Goal: Find specific page/section: Find specific page/section

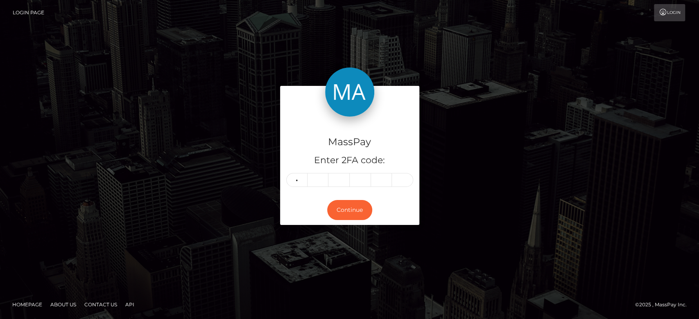
type input "9"
type input "4"
type input "7"
type input "2"
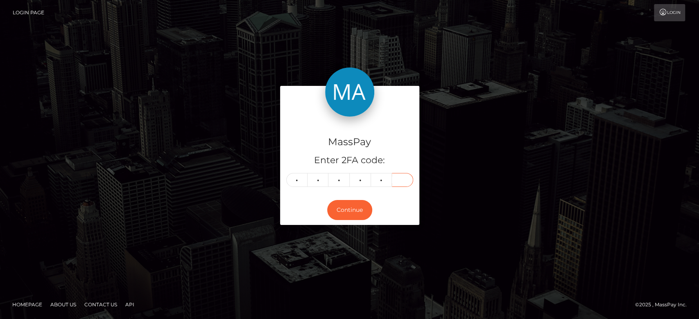
type input "2"
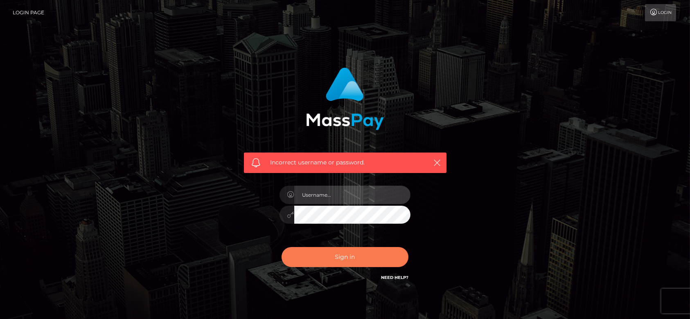
type input "[DOMAIN_NAME]"
click at [343, 253] on button "Sign in" at bounding box center [345, 257] width 127 height 20
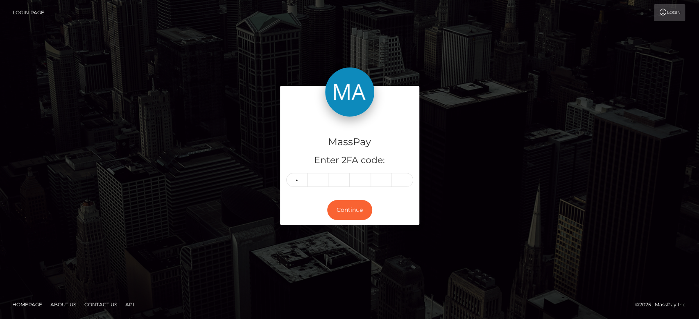
type input "9"
type input "4"
type input "7"
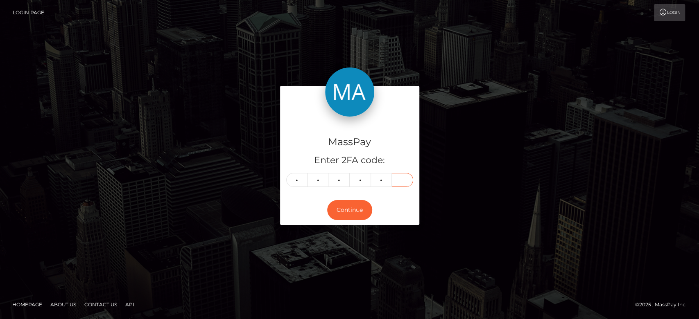
type input "2"
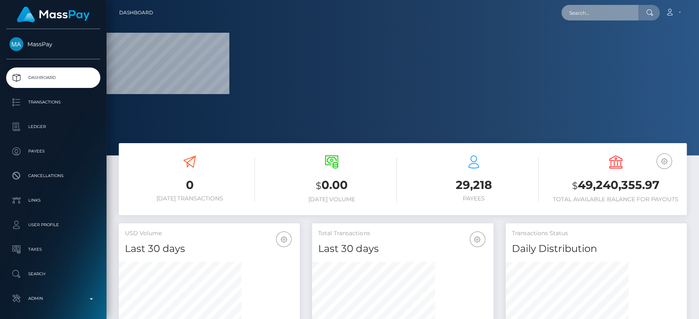
click at [593, 18] on input "text" at bounding box center [599, 13] width 77 height 16
paste input "[EMAIL_ADDRESS][DOMAIN_NAME]"
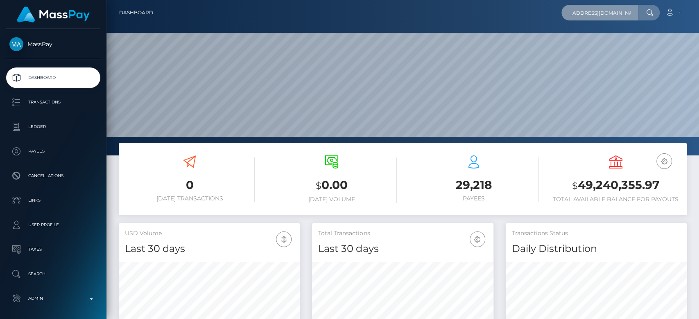
scroll to position [155, 592]
type input "yvonnenyanchama@gmail.com"
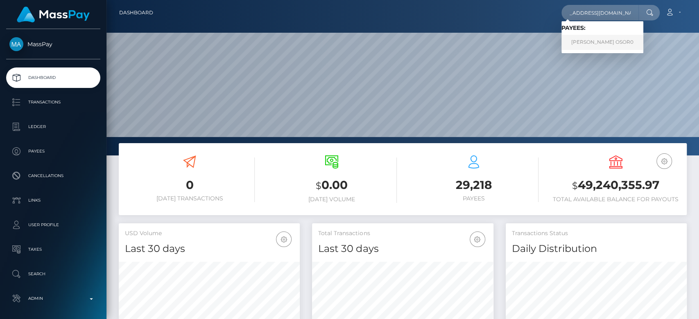
scroll to position [0, 0]
click at [597, 39] on link "IVONNE OSOR0" at bounding box center [602, 42] width 82 height 15
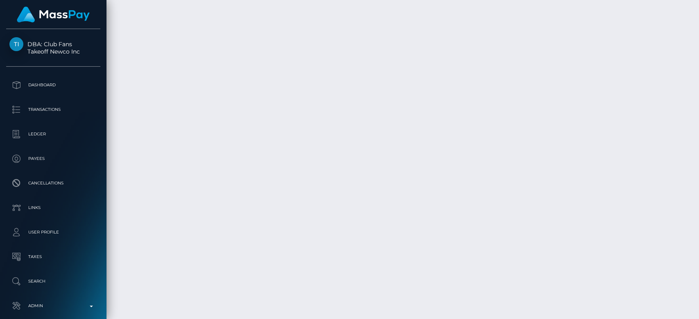
scroll to position [11001, 0]
drag, startPoint x: 694, startPoint y: 284, endPoint x: 693, endPoint y: 345, distance: 60.6
click at [693, 319] on html "DBA: Club Fans Takeoff Newco Inc Dashboard Transactions Ledger Payees" at bounding box center [349, 159] width 699 height 319
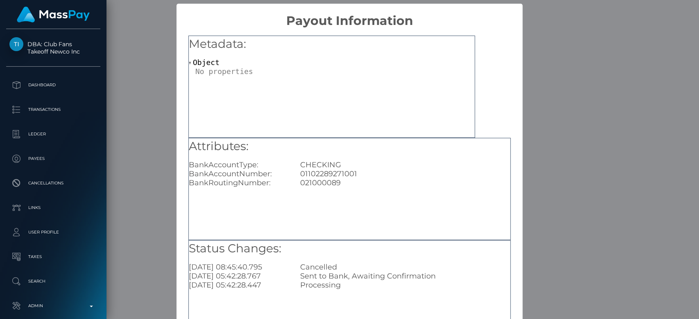
click at [546, 206] on div "× Payout Information Metadata: Object Attributes: BankAccountType: CHECKING Ban…" at bounding box center [349, 159] width 699 height 319
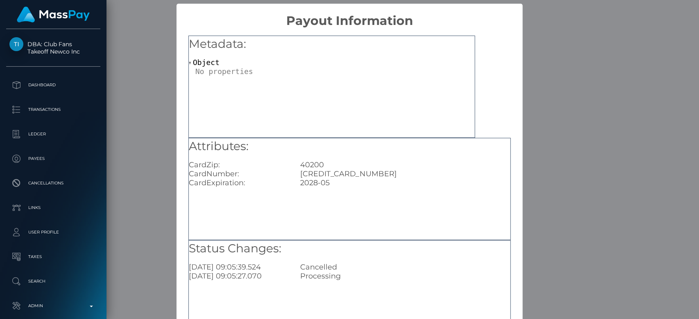
click at [544, 181] on div "× Payout Information Metadata: Object Attributes: CardZip: 40200 CardNumber: 44…" at bounding box center [349, 159] width 699 height 319
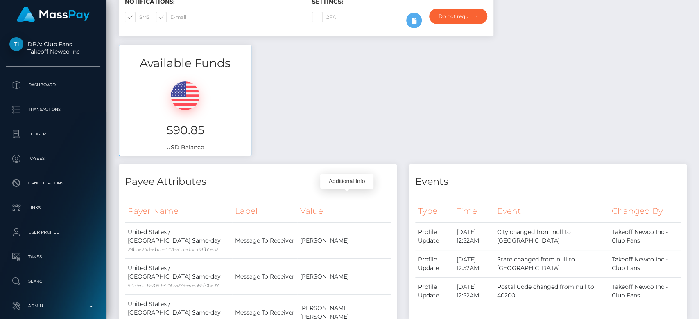
scroll to position [0, 0]
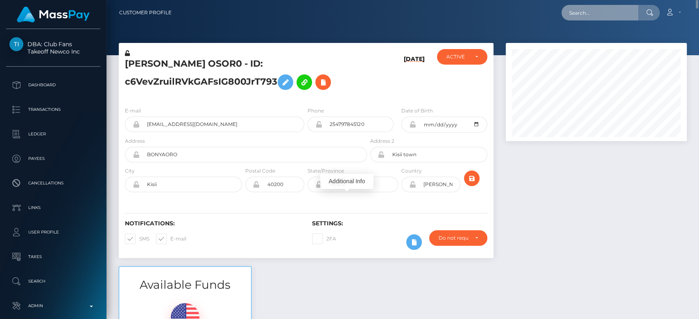
click at [616, 19] on input "text" at bounding box center [599, 13] width 77 height 16
paste input "mgreenfield131@gmail.com"
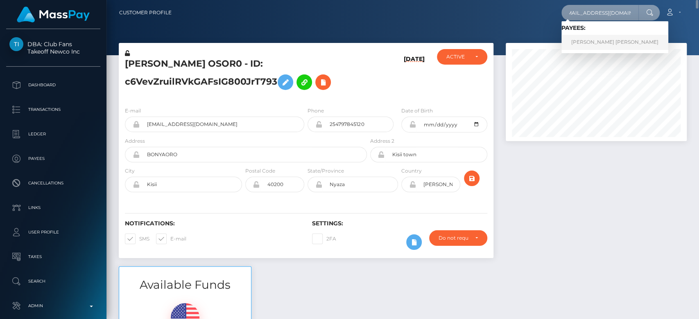
type input "mgreenfield131@gmail.com"
click at [603, 41] on link "MELODY CHARLOTTE GREENFIELD" at bounding box center [614, 42] width 107 height 15
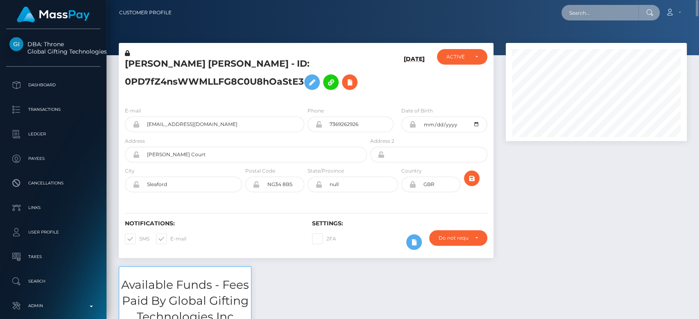
click at [603, 15] on input "text" at bounding box center [599, 13] width 77 height 16
paste input "[EMAIL_ADDRESS][PERSON_NAME][DOMAIN_NAME]"
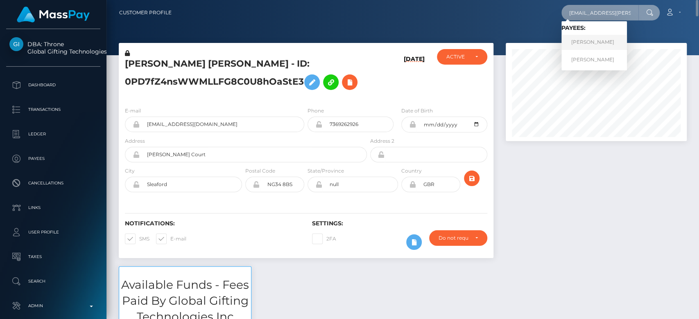
type input "[EMAIL_ADDRESS][PERSON_NAME][DOMAIN_NAME]"
click at [589, 44] on link "courtney mae lewis" at bounding box center [593, 42] width 65 height 15
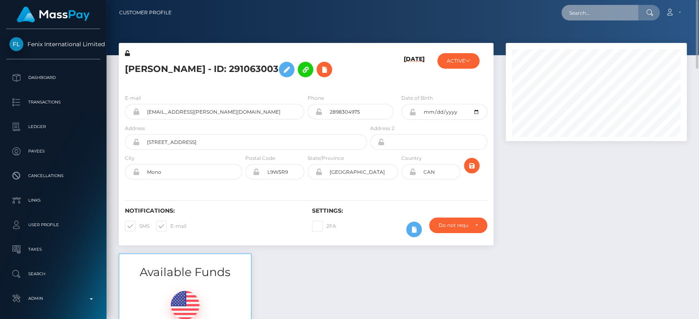
click at [597, 8] on input "text" at bounding box center [599, 13] width 77 height 16
paste input "MSP417856fd7210218"
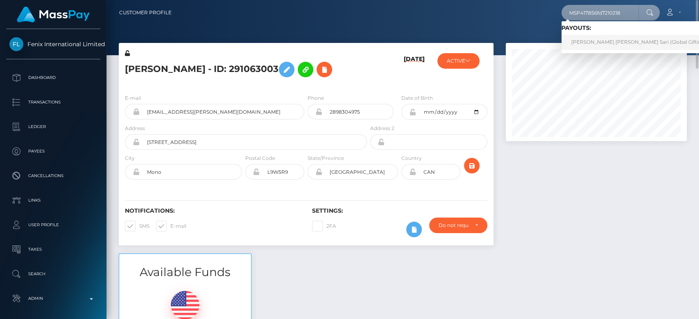
type input "MSP417856fd7210218"
click at [596, 35] on link "ARSY ALAM SARI Alam Sari (Global Gifting Technologies Inc - Throne)" at bounding box center [689, 42] width 257 height 15
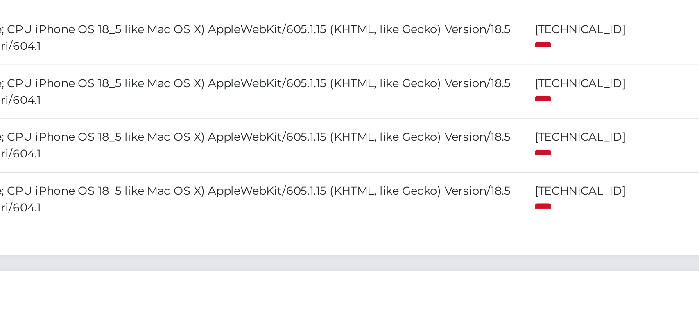
scroll to position [1353, 0]
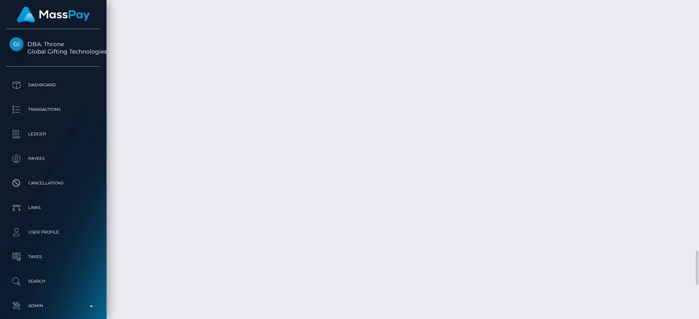
scroll to position [2307, 0]
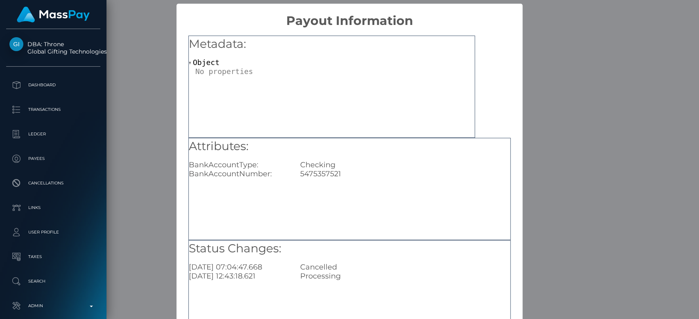
click at [324, 174] on div "5475357521" at bounding box center [405, 173] width 222 height 9
copy div "5475357521"
click at [597, 104] on div "× Payout Information Metadata: Object Attributes: BankAccountType: Checking Ban…" at bounding box center [349, 159] width 699 height 319
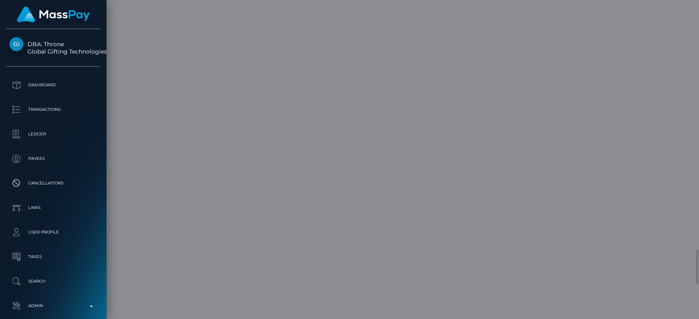
scroll to position [0, 0]
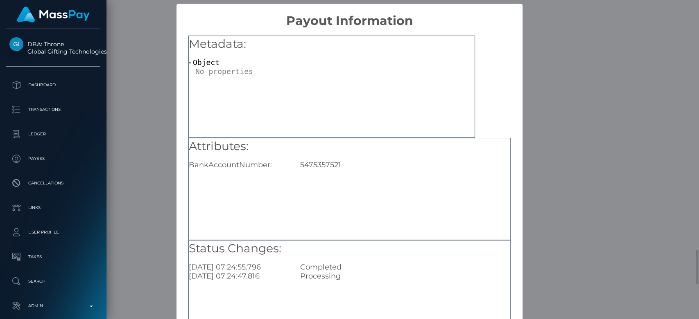
click at [310, 50] on h5 "Metadata:" at bounding box center [332, 44] width 286 height 16
click at [558, 76] on div "× Payout Information Metadata: Object Attributes: BankAccountNumber: [FINANCIAL…" at bounding box center [349, 159] width 699 height 319
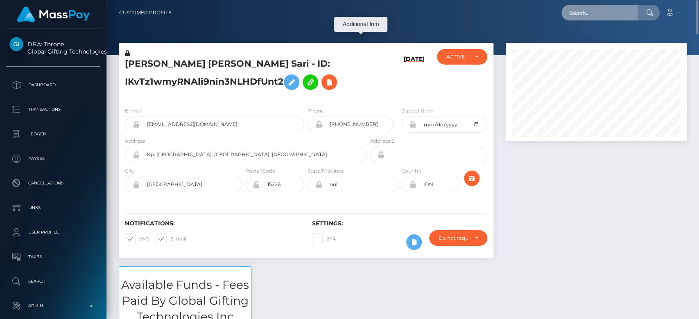
click at [591, 11] on input "text" at bounding box center [599, 13] width 77 height 16
paste input "MSP4da780eeaea0fe1"
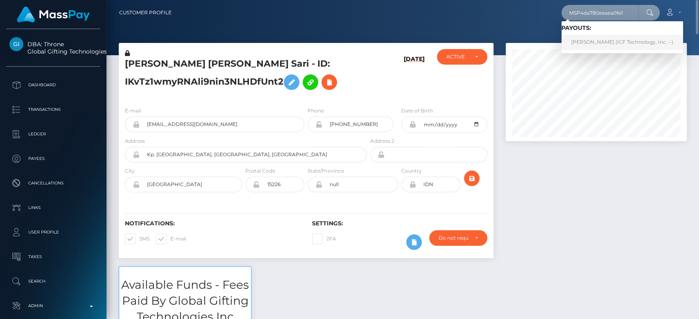
type input "MSP4da780eeaea0fe1"
click at [587, 43] on link "[PERSON_NAME] (ICF Technology, Inc. - )" at bounding box center [622, 42] width 122 height 15
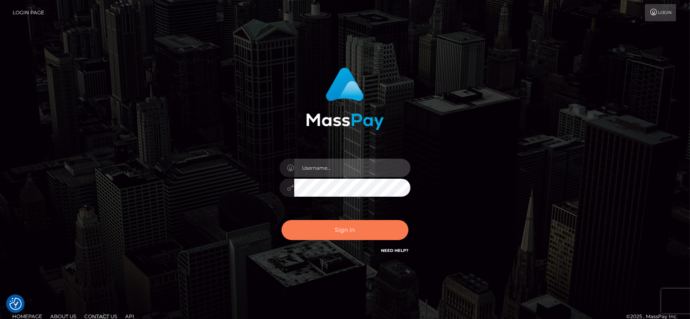
type input "fr.es"
click at [345, 227] on button "Sign in" at bounding box center [345, 230] width 127 height 20
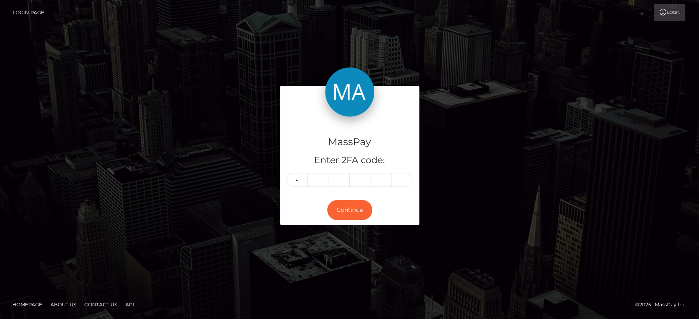
type input "3"
type input "8"
type input "3"
type input "0"
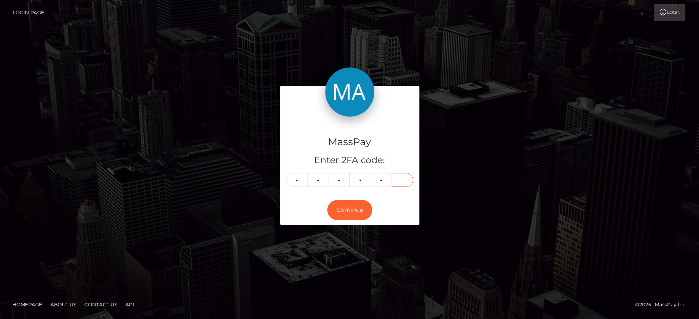
type input "6"
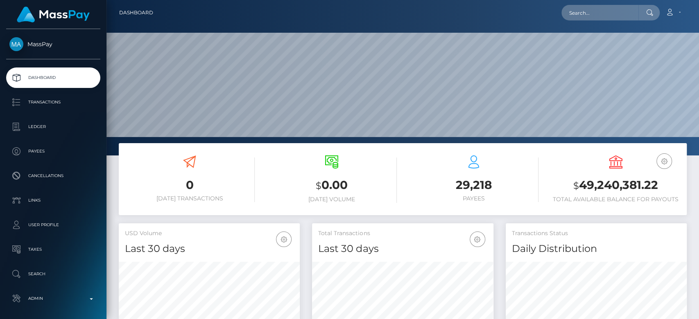
scroll to position [144, 181]
click at [583, 14] on input "text" at bounding box center [599, 13] width 77 height 16
paste input "[EMAIL_ADDRESS][DOMAIN_NAME]"
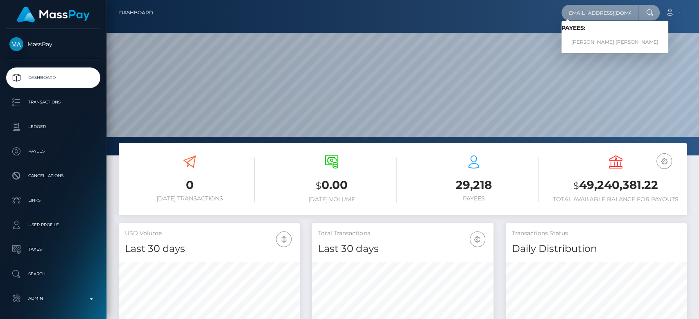
type input "[EMAIL_ADDRESS][DOMAIN_NAME]"
click at [601, 40] on link "Abdou Yande Ndoye" at bounding box center [614, 42] width 107 height 15
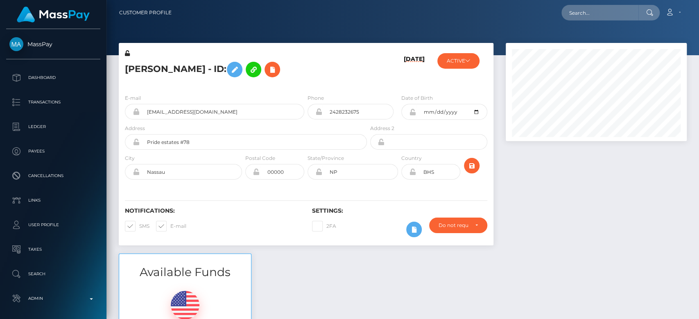
scroll to position [98, 181]
click at [464, 67] on button "ACTIVE" at bounding box center [458, 61] width 42 height 16
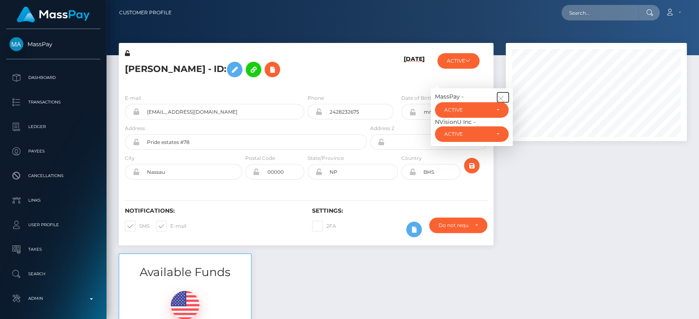
click at [500, 97] on icon "button" at bounding box center [500, 98] width 7 height 7
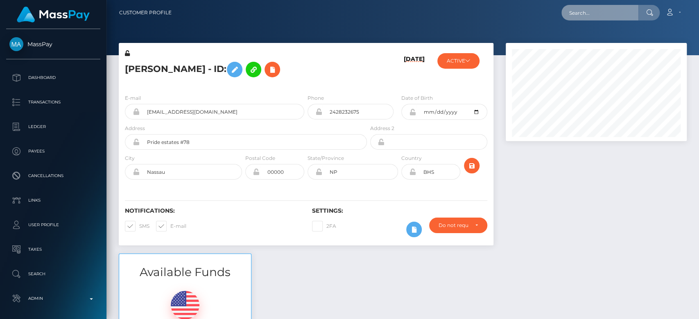
paste input "1080401"
click at [588, 16] on input "1080401" at bounding box center [599, 13] width 77 height 16
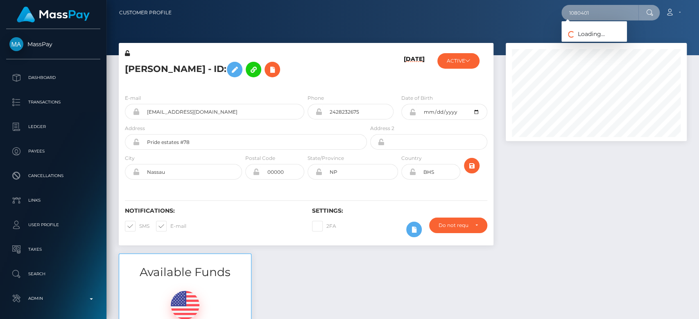
type input "1080401"
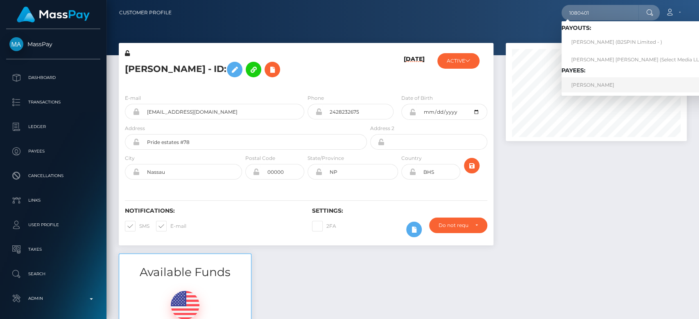
click at [587, 90] on link "Malik Turnquest" at bounding box center [639, 84] width 157 height 15
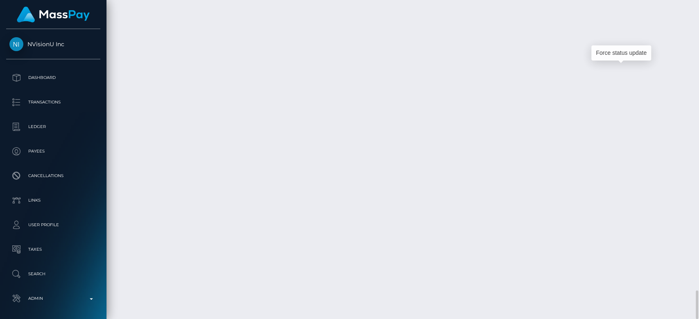
scroll to position [98, 181]
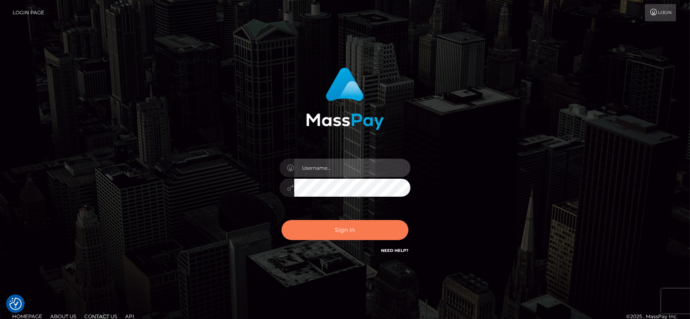
type input "[DOMAIN_NAME]"
click at [355, 226] on button "Sign in" at bounding box center [345, 230] width 127 height 20
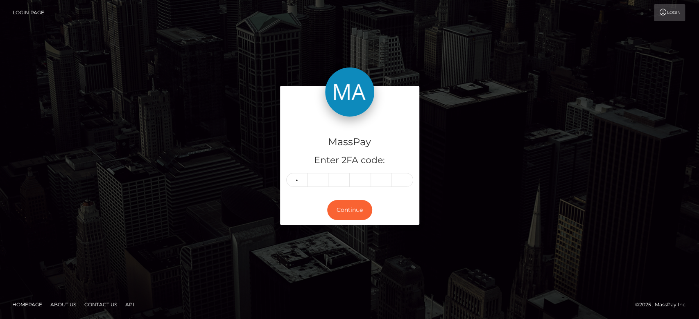
type input "1"
type input "7"
type input "0"
type input "6"
type input "2"
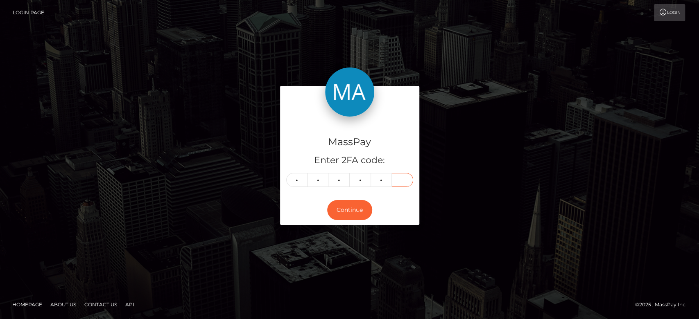
type input "9"
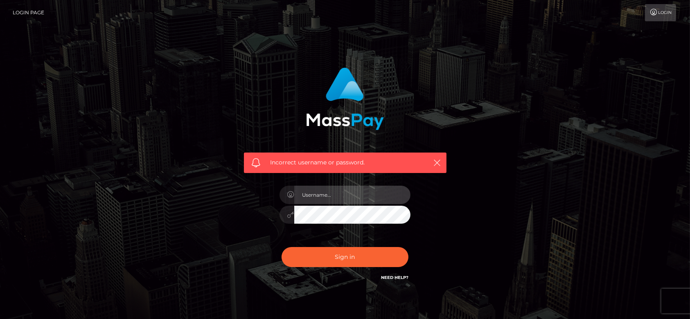
type input "fr.es"
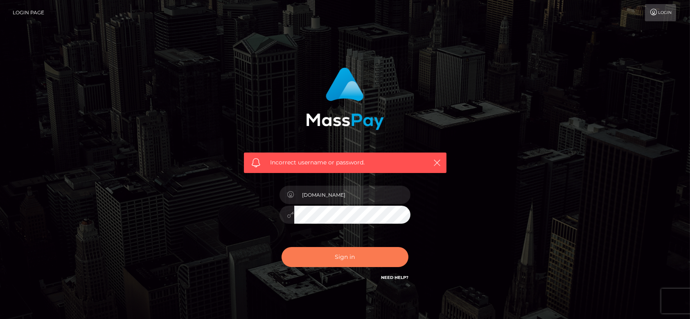
click at [333, 261] on button "Sign in" at bounding box center [345, 257] width 127 height 20
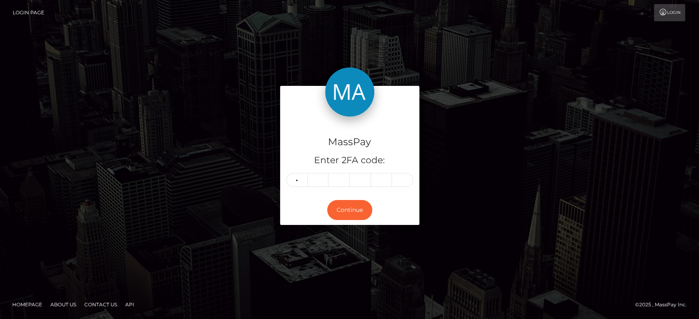
type input "1"
type input "7"
type input "0"
type input "6"
type input "2"
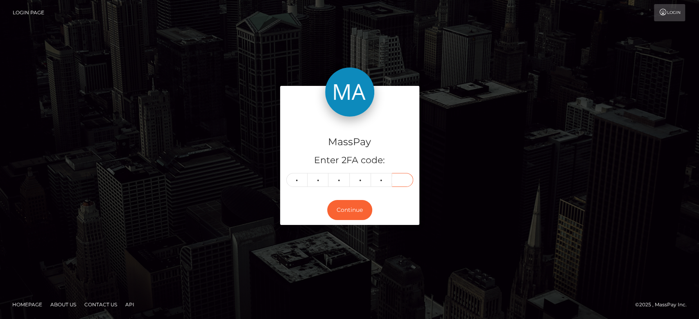
type input "8"
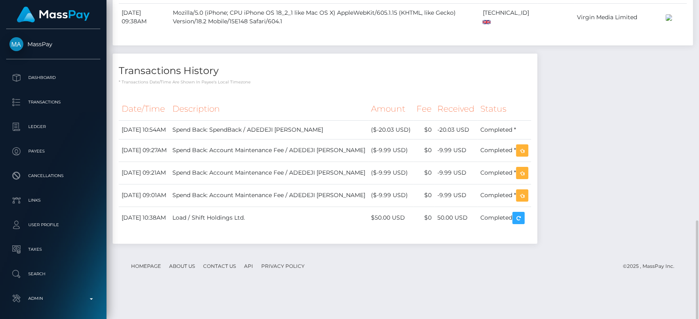
scroll to position [709, 0]
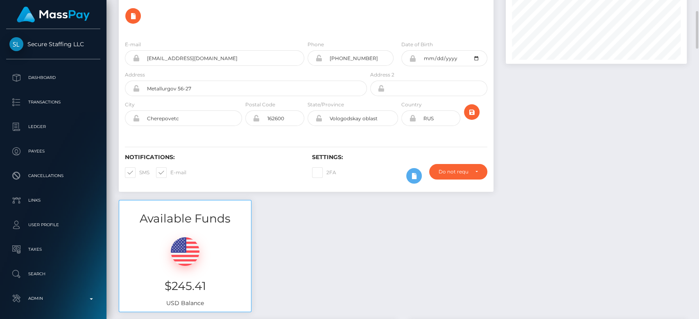
scroll to position [79, 0]
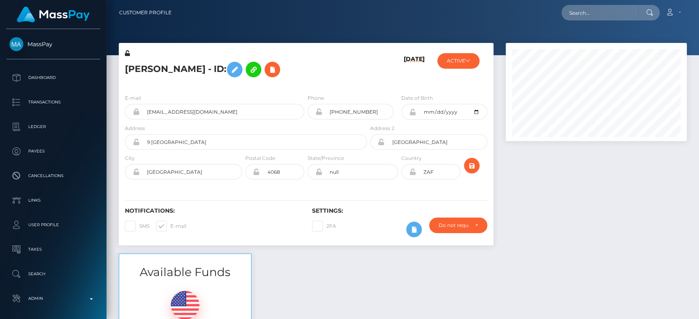
scroll to position [98, 181]
click at [532, 185] on div at bounding box center [595, 148] width 193 height 211
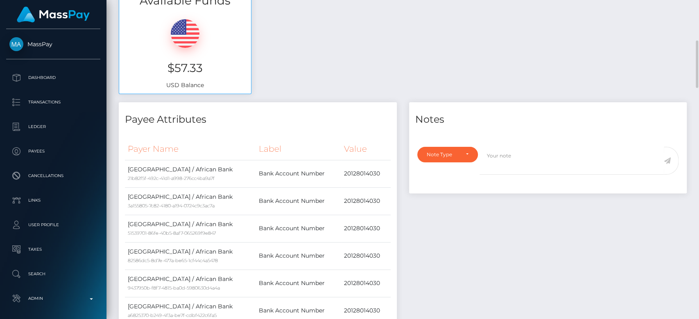
scroll to position [0, 0]
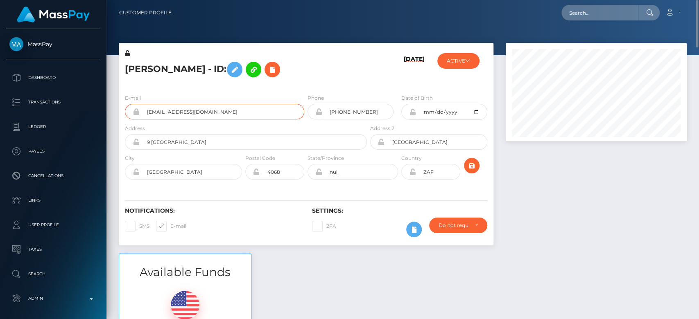
drag, startPoint x: 226, startPoint y: 115, endPoint x: 139, endPoint y: 115, distance: 87.2
click at [139, 115] on div "[EMAIL_ADDRESS][DOMAIN_NAME]" at bounding box center [214, 112] width 179 height 16
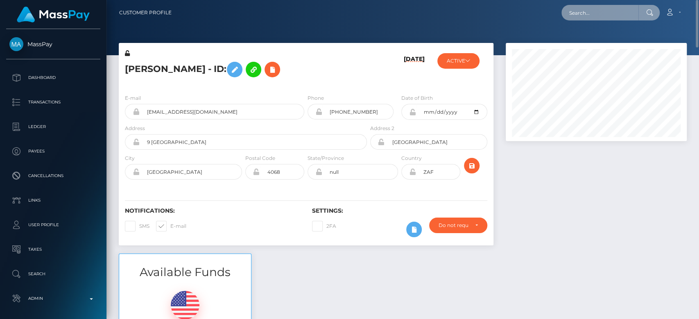
click at [573, 12] on input "text" at bounding box center [599, 13] width 77 height 16
paste input "[EMAIL_ADDRESS][DOMAIN_NAME]"
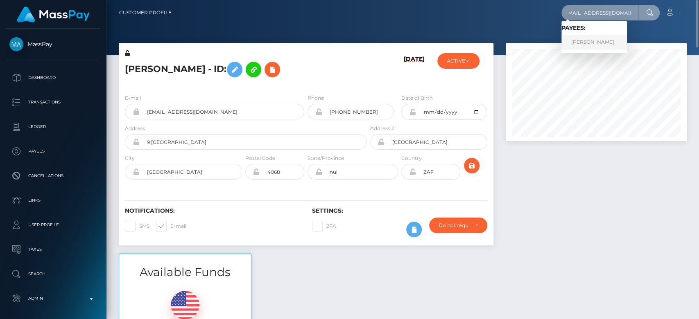
type input "[EMAIL_ADDRESS][DOMAIN_NAME]"
click at [605, 44] on link "[PERSON_NAME]" at bounding box center [593, 42] width 65 height 15
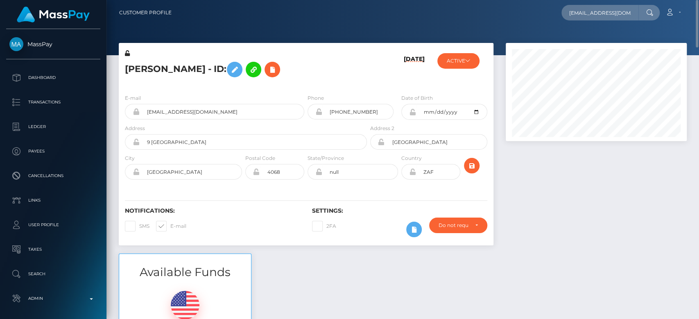
click at [546, 160] on div at bounding box center [595, 148] width 193 height 211
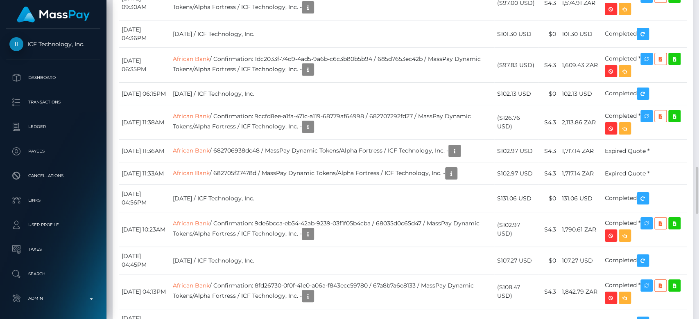
scroll to position [1142, 0]
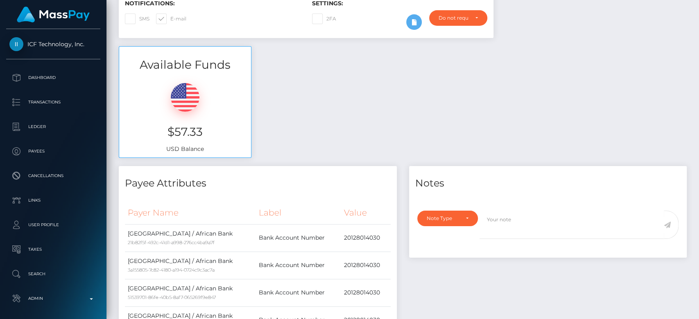
scroll to position [0, 0]
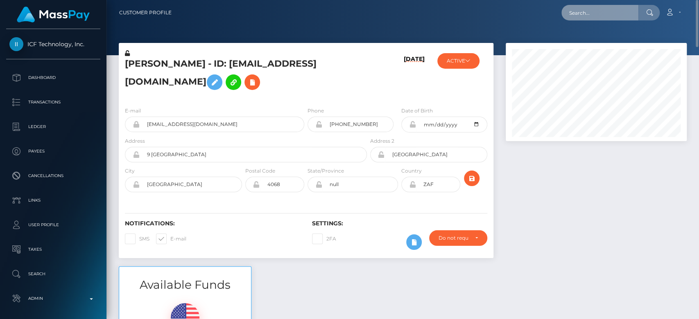
click at [593, 15] on input "text" at bounding box center [599, 13] width 77 height 16
paste input "mckeeaqua99@icloud.com"
type input "mckeeaqua99@icloud.com"
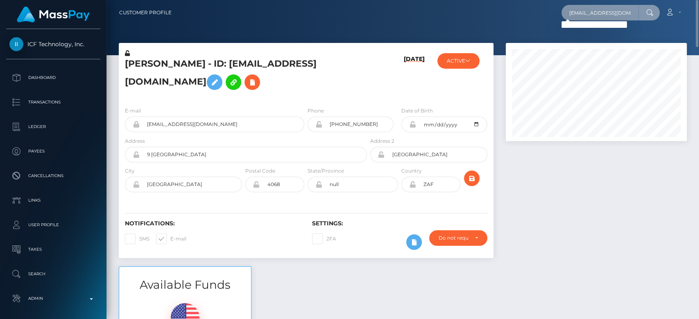
click at [616, 11] on input "mckeeaqua99@icloud.com" at bounding box center [599, 13] width 77 height 16
paste input "tinyflowerhoe@gmail.com"
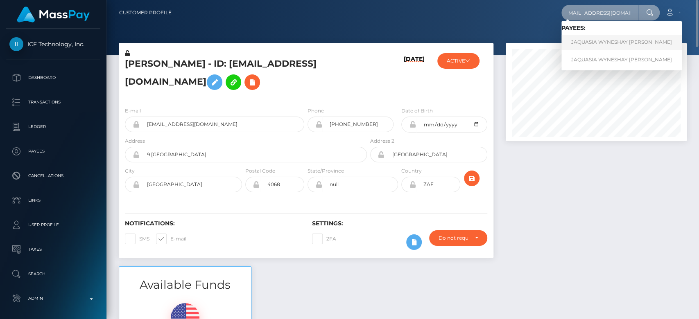
type input "tinyflowerhoe@gmail.com"
click at [611, 42] on link "JAQUASIA WYNESHAY MCKEE" at bounding box center [621, 42] width 120 height 15
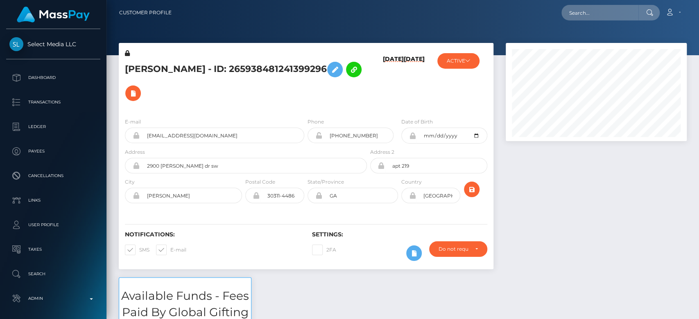
scroll to position [98, 181]
click at [578, 229] on div at bounding box center [595, 160] width 193 height 235
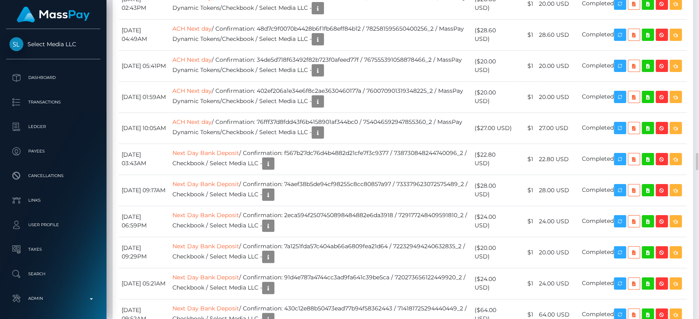
scroll to position [2775, 0]
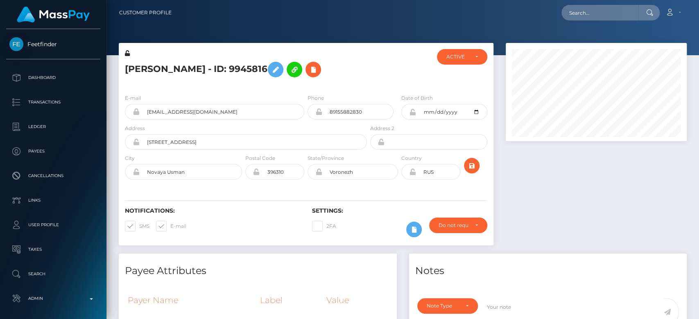
scroll to position [98, 181]
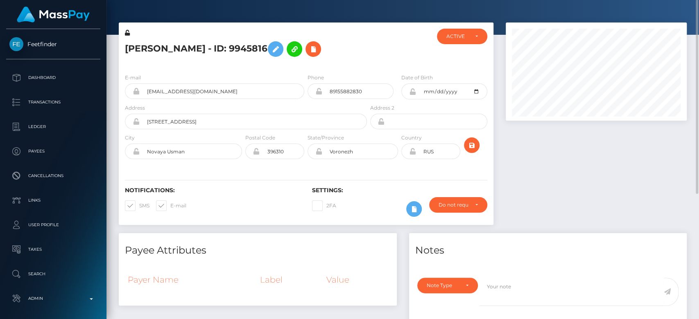
scroll to position [21, 0]
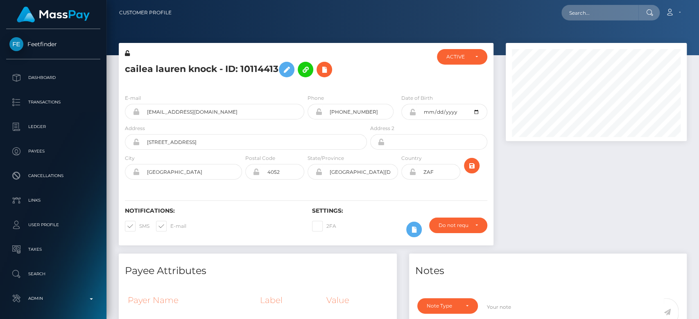
scroll to position [98, 181]
click at [547, 194] on div at bounding box center [595, 148] width 193 height 211
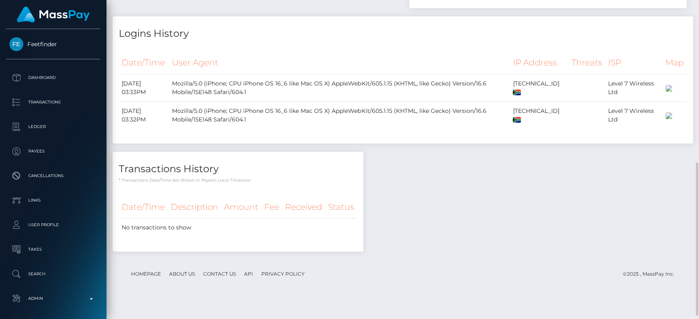
scroll to position [345, 0]
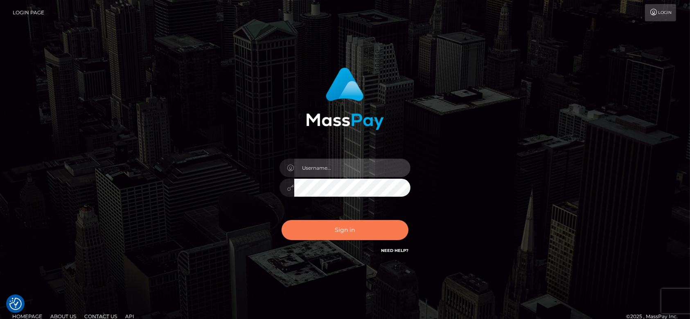
type input "fr.es"
click at [370, 224] on button "Sign in" at bounding box center [345, 230] width 127 height 20
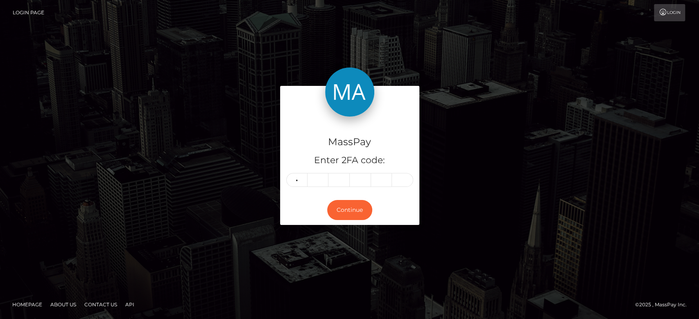
type input "5"
type input "9"
type input "3"
type input "4"
type input "7"
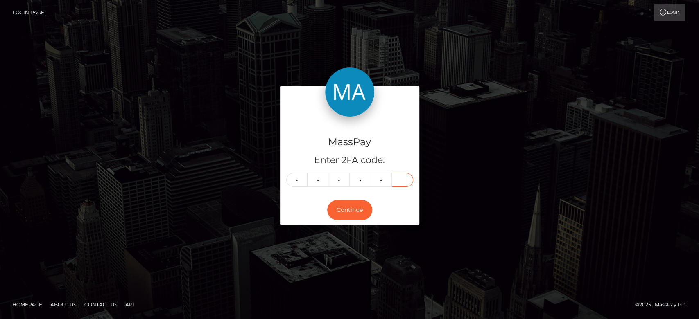
type input "3"
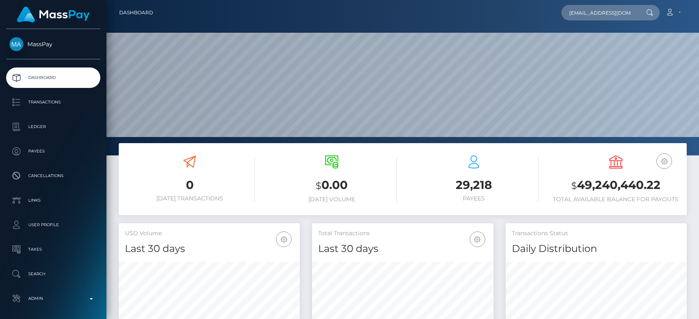
type input "[EMAIL_ADDRESS][DOMAIN_NAME]"
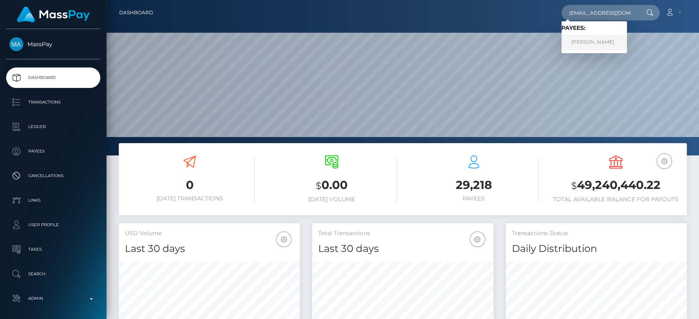
click at [588, 41] on link "FAHIMA ZAKY SHARIF" at bounding box center [593, 42] width 65 height 15
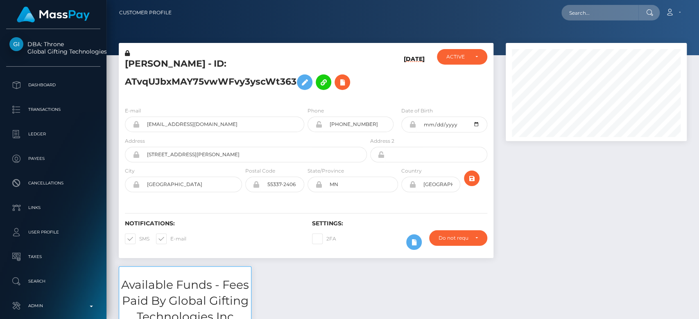
scroll to position [98, 181]
click at [537, 189] on div at bounding box center [595, 155] width 193 height 224
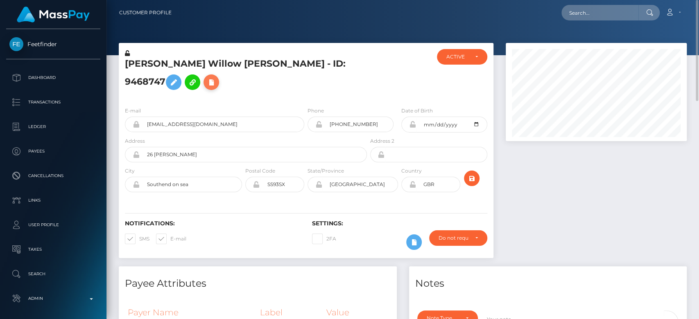
scroll to position [98, 181]
click at [216, 77] on icon at bounding box center [211, 82] width 10 height 10
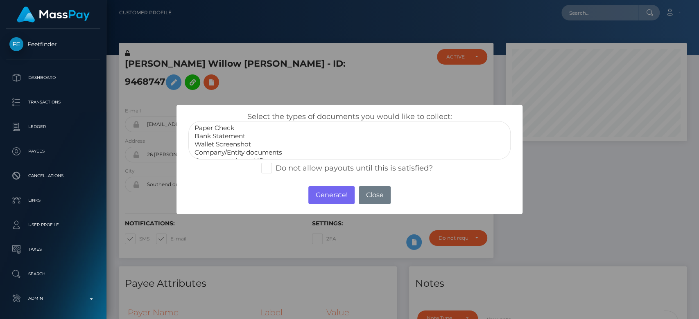
scroll to position [16, 0]
select select "Government issued ID"
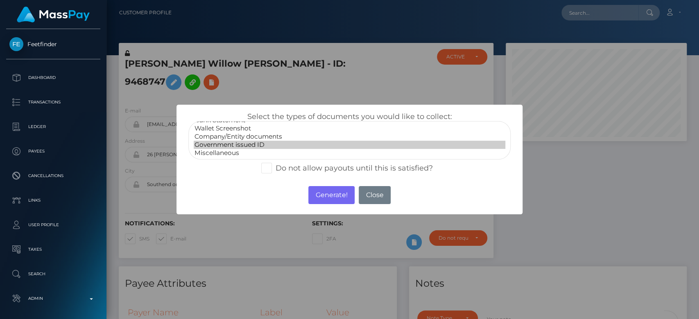
click at [242, 143] on option "Government issued ID" at bounding box center [350, 145] width 312 height 8
click at [332, 195] on button "Generate!" at bounding box center [331, 195] width 46 height 18
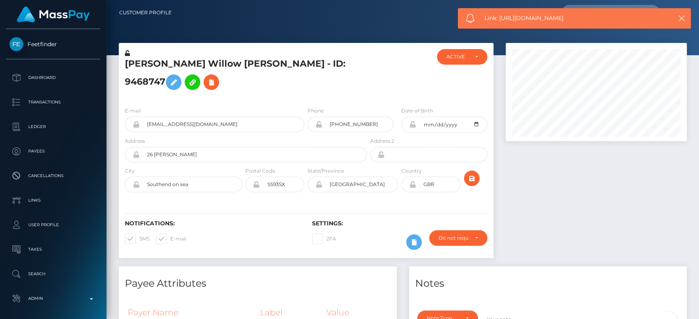
drag, startPoint x: 577, startPoint y: 21, endPoint x: 499, endPoint y: 19, distance: 78.6
click at [499, 19] on span "Link: https://l.maspay.io/flmHL" at bounding box center [572, 18] width 176 height 9
copy span "https://l.maspay.io/flmHL"
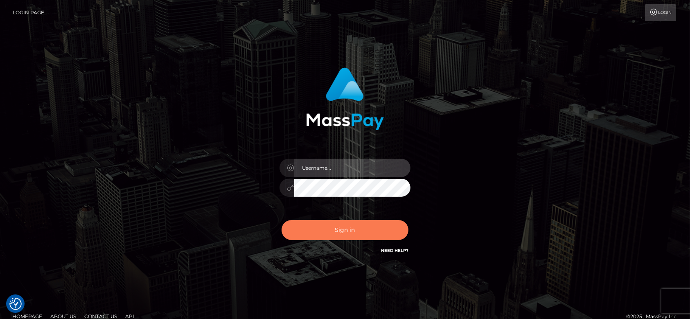
type input "[DOMAIN_NAME]"
click at [330, 234] on button "Sign in" at bounding box center [345, 230] width 127 height 20
type input "fr.es"
click at [330, 234] on button "Sign in" at bounding box center [345, 230] width 127 height 20
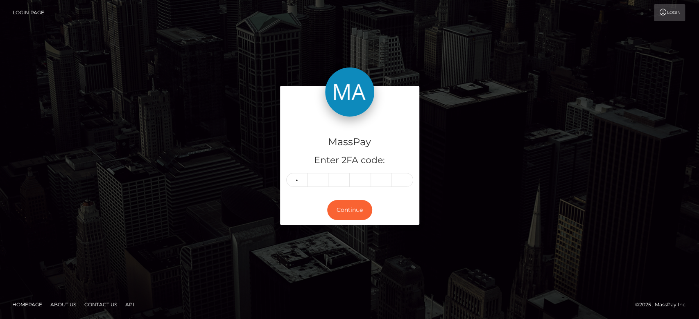
type input "0"
type input "5"
type input "4"
type input "8"
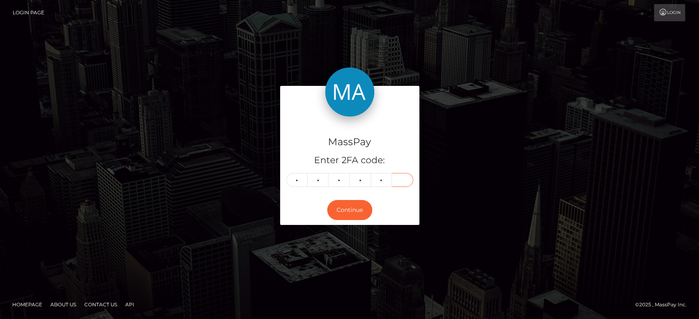
type input "6"
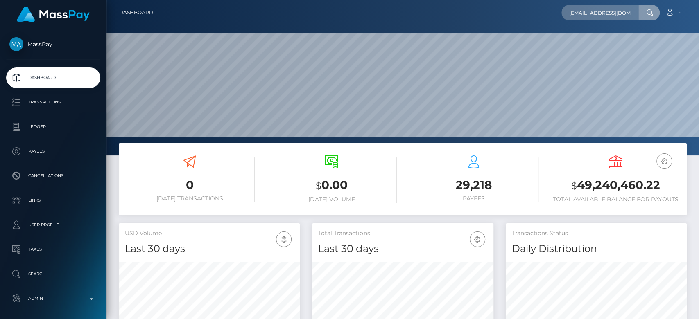
scroll to position [0, 9]
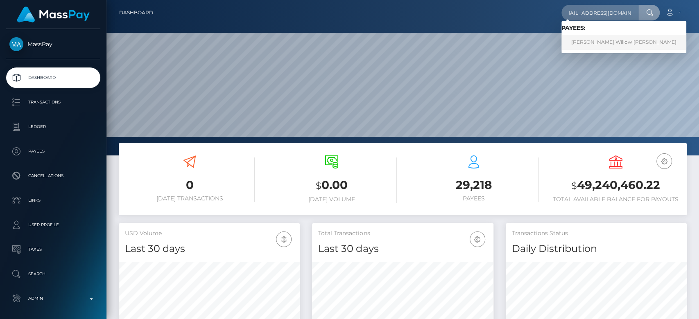
type input "[EMAIL_ADDRESS][DOMAIN_NAME]"
click at [597, 41] on link "Brooke Willow Harrison" at bounding box center [623, 42] width 125 height 15
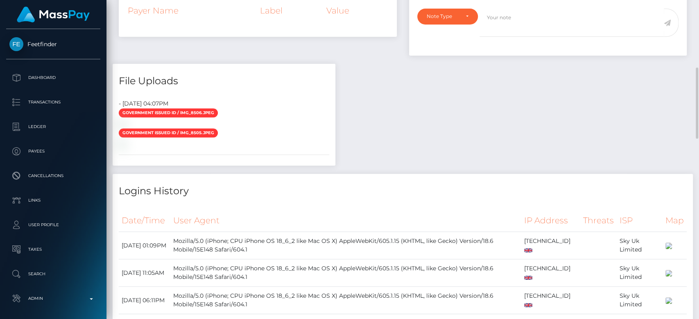
scroll to position [302, 0]
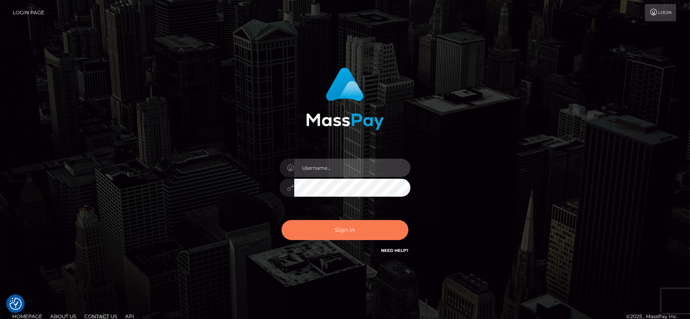
type input "fr.es"
click at [362, 226] on button "Sign in" at bounding box center [345, 230] width 127 height 20
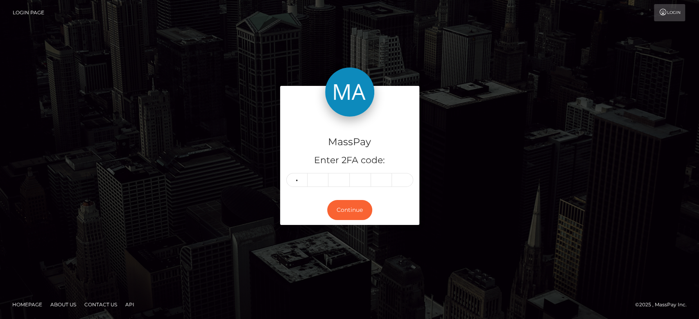
type input "2"
type input "4"
type input "0"
type input "5"
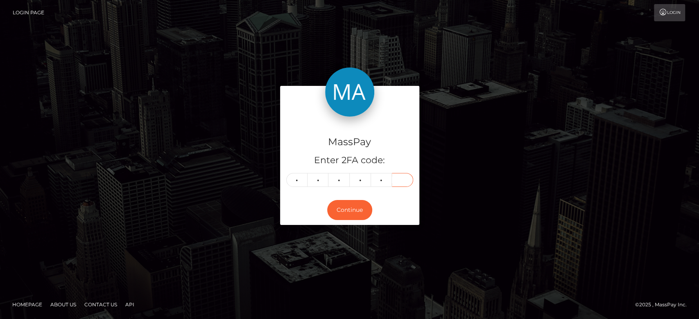
type input "7"
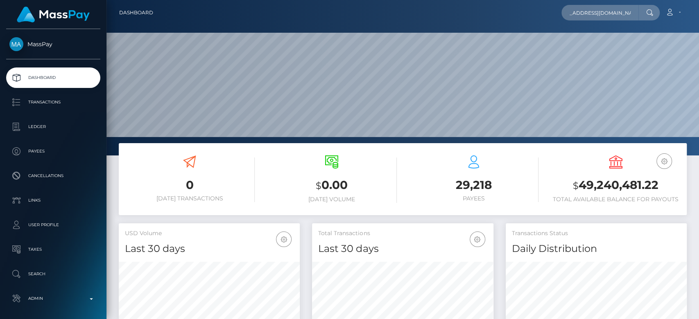
scroll to position [144, 181]
type input "[EMAIL_ADDRESS][DOMAIN_NAME]"
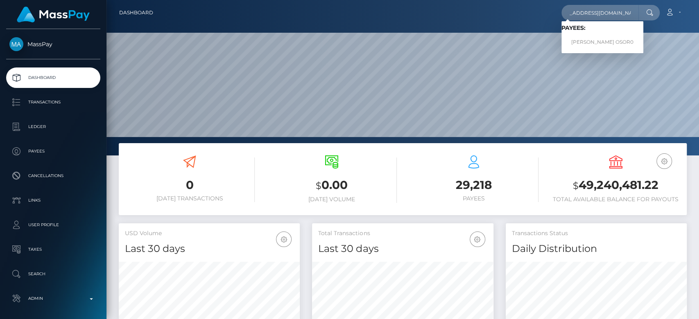
scroll to position [0, 0]
click at [601, 50] on div "Loading... Loading... Payees: [PERSON_NAME] OSOR0" at bounding box center [602, 37] width 82 height 32
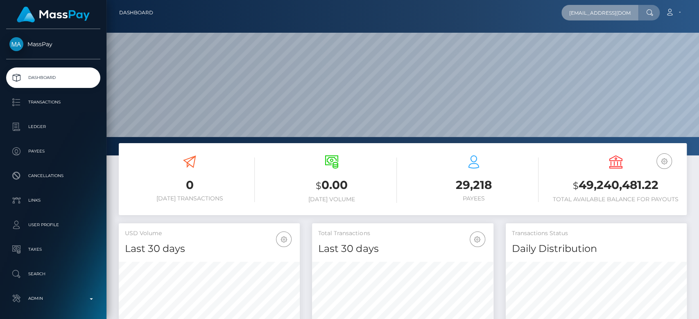
click at [599, 11] on input "[EMAIL_ADDRESS][DOMAIN_NAME]" at bounding box center [599, 13] width 77 height 16
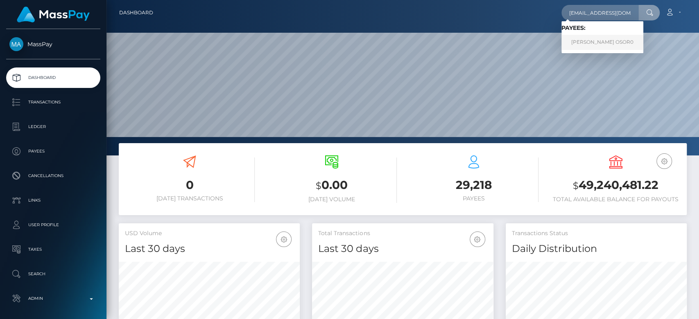
click at [589, 40] on link "IVONNE OSOR0" at bounding box center [602, 42] width 82 height 15
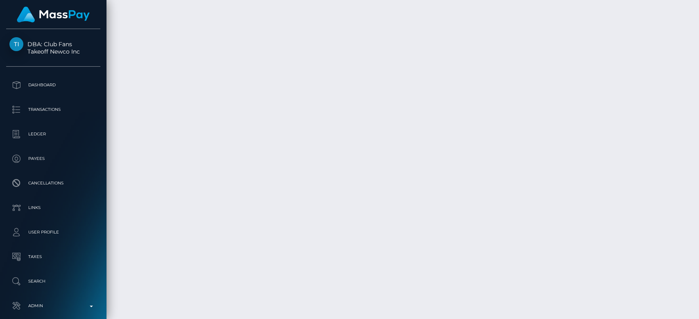
scroll to position [10884, 0]
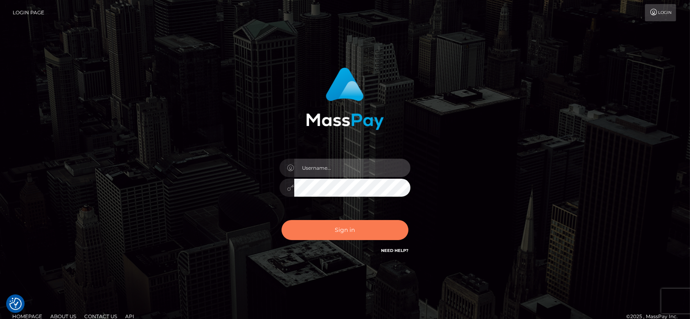
type input "fr.es"
click at [332, 232] on button "Sign in" at bounding box center [345, 230] width 127 height 20
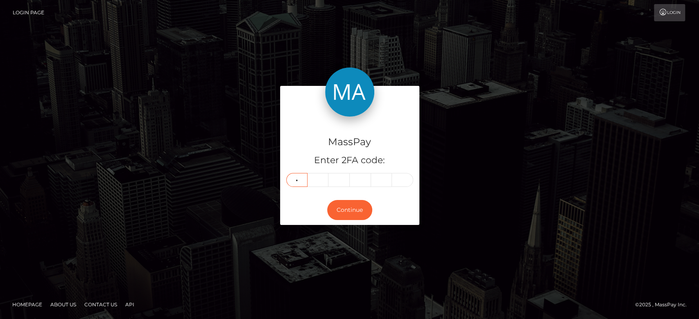
type input "3"
type input "1"
type input "4"
type input "8"
type input "5"
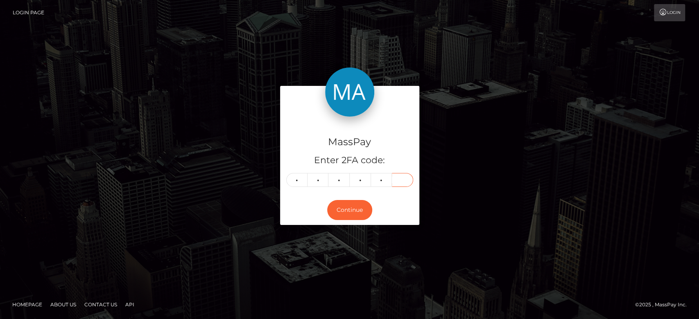
type input "1"
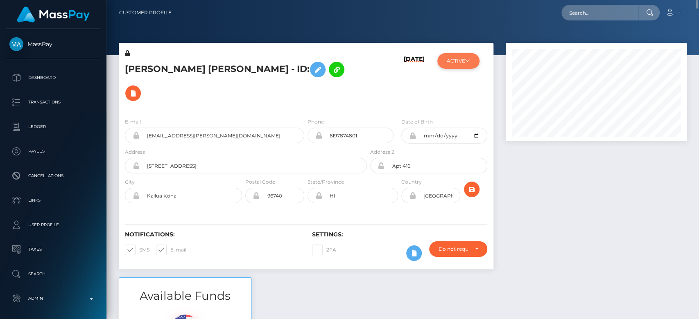
click at [459, 57] on button "ACTIVE" at bounding box center [458, 61] width 42 height 16
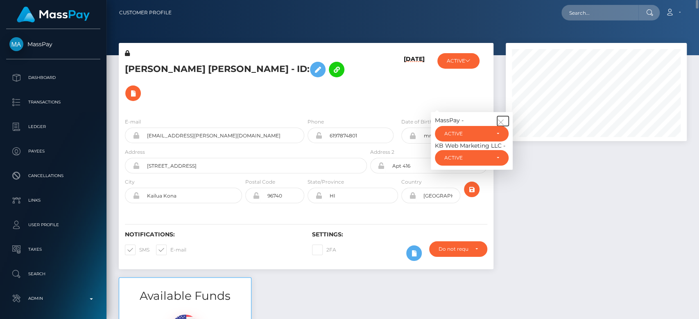
click at [501, 116] on button "button" at bounding box center [502, 121] width 11 height 10
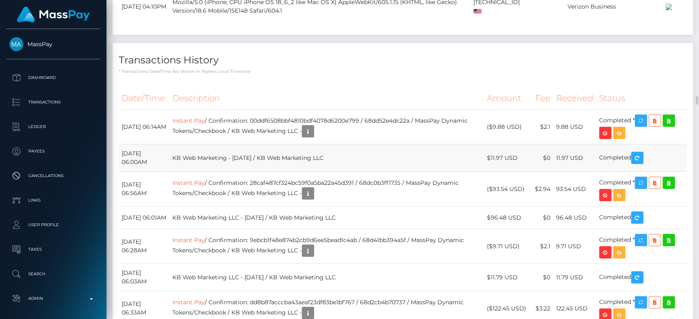
scroll to position [1548, 0]
